Goal: Navigation & Orientation: Find specific page/section

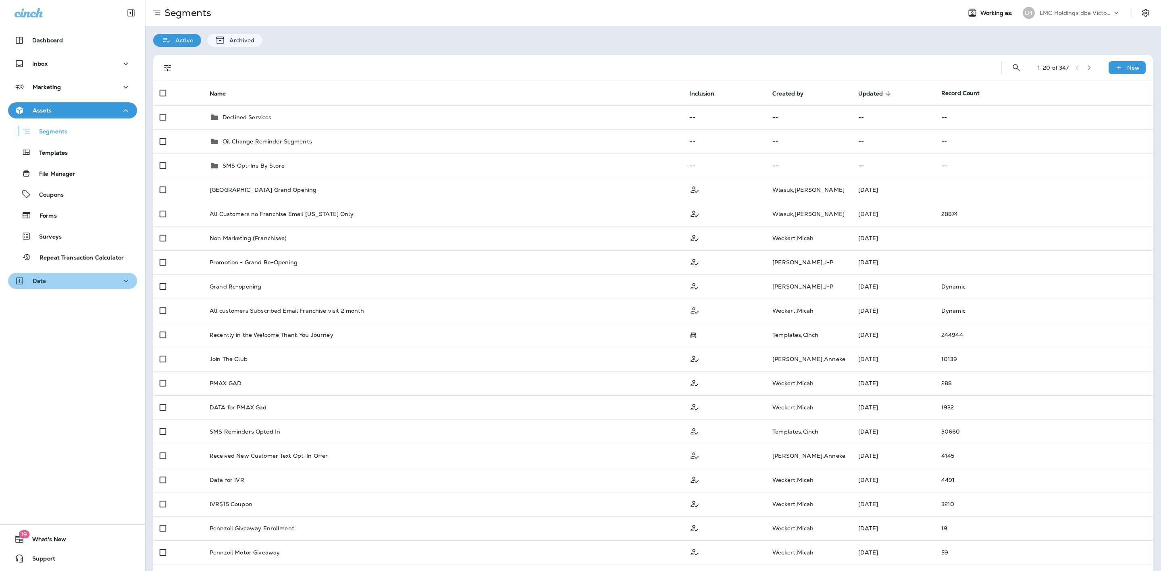
click at [76, 276] on div "Data" at bounding box center [73, 281] width 116 height 10
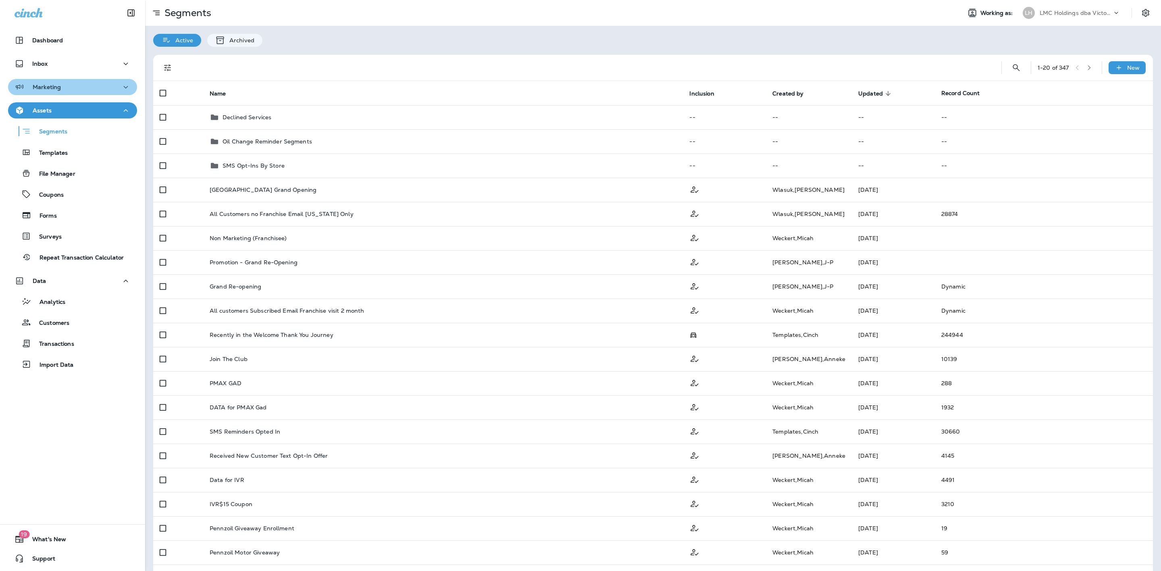
click at [80, 89] on div "Marketing" at bounding box center [73, 87] width 116 height 10
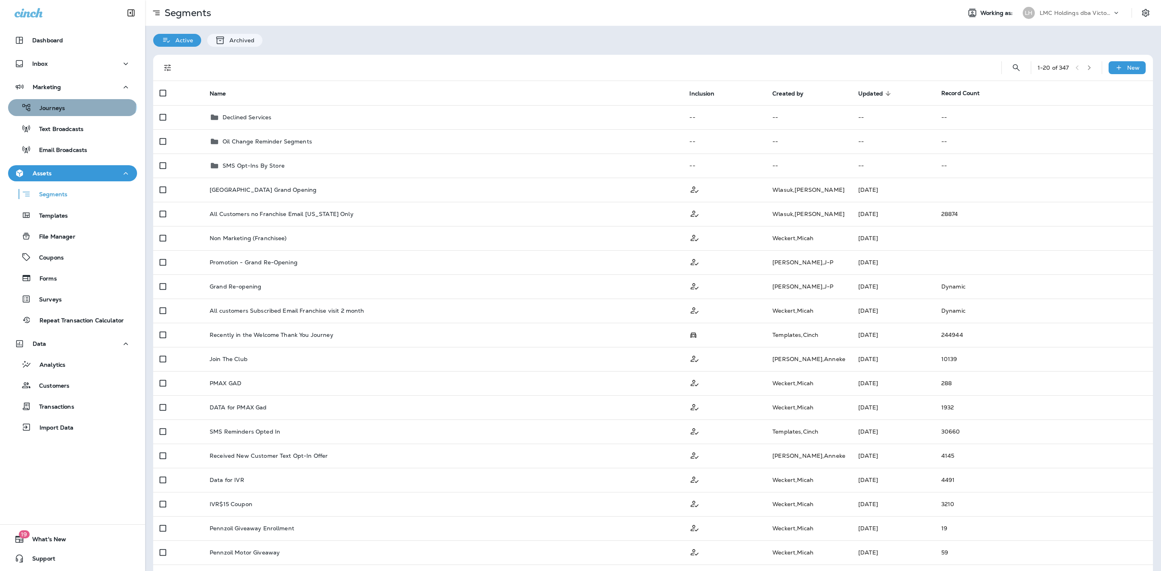
click at [71, 103] on div "Journeys" at bounding box center [72, 108] width 123 height 12
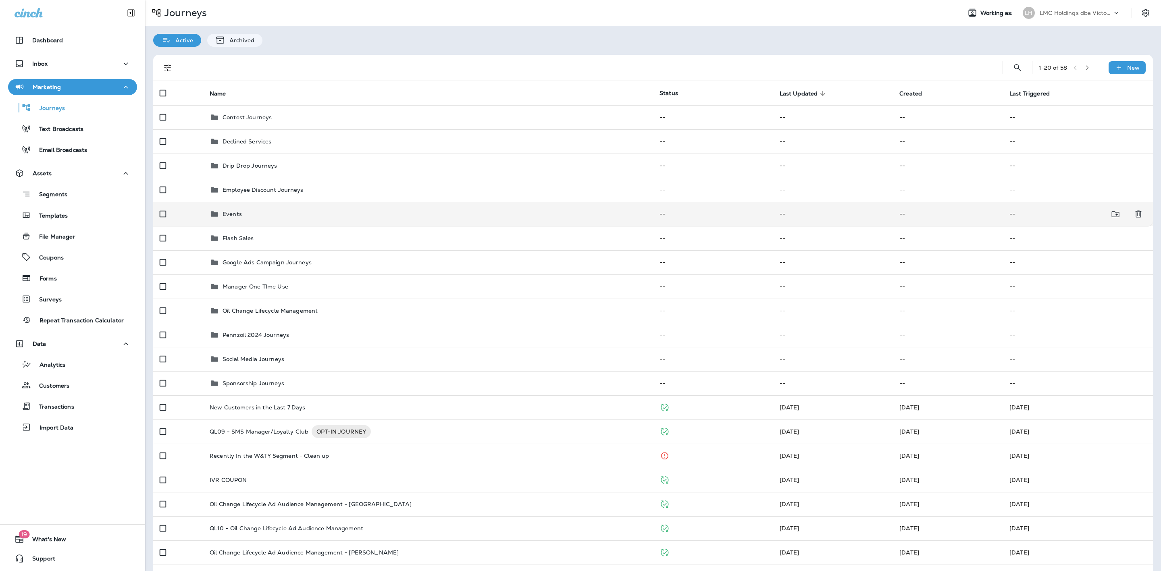
click at [271, 208] on td "Events" at bounding box center [428, 214] width 450 height 24
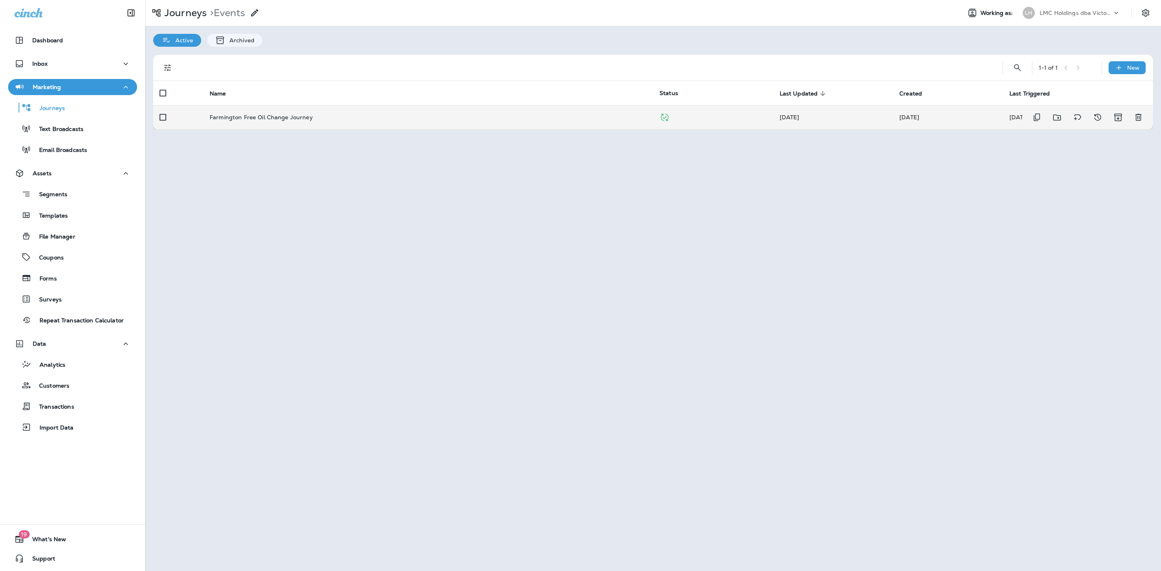
click at [332, 122] on td "Farmington Free Oil Change Journey" at bounding box center [428, 117] width 450 height 24
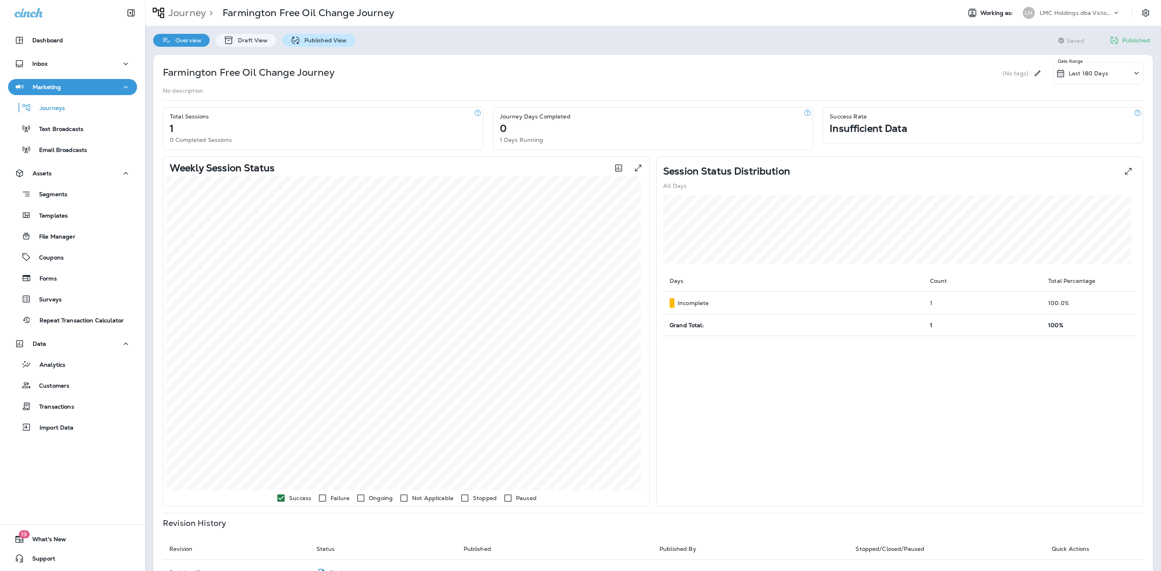
click at [334, 35] on div "Published View" at bounding box center [318, 40] width 73 height 13
